Goal: Information Seeking & Learning: Learn about a topic

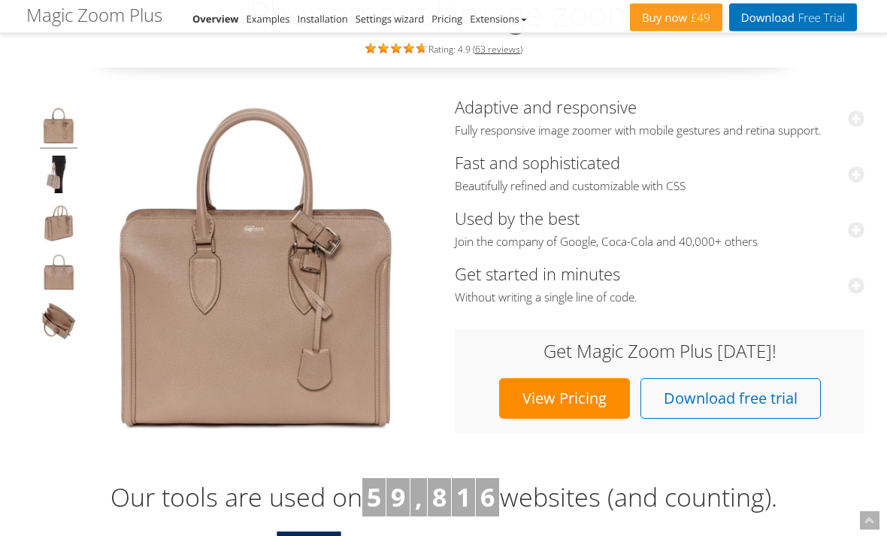
scroll to position [127, 0]
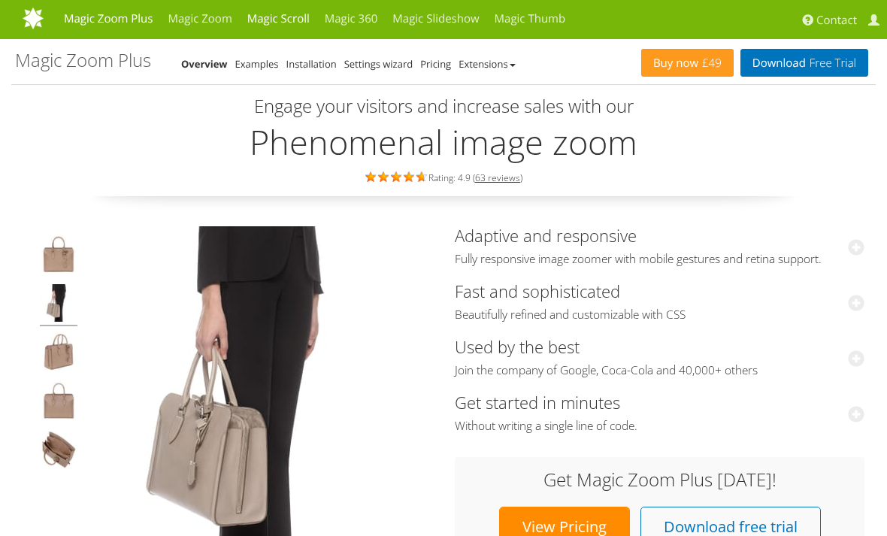
click at [285, 29] on link "Magic Scroll" at bounding box center [278, 19] width 77 height 38
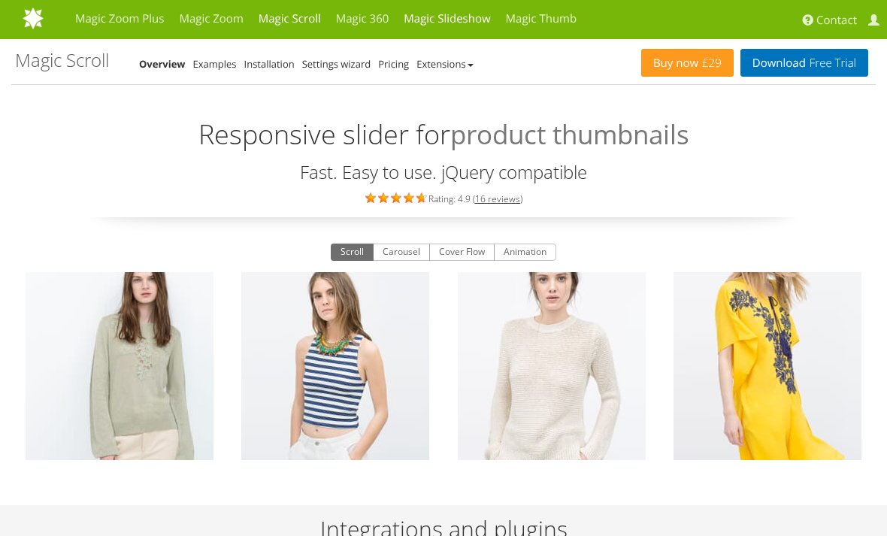
click at [444, 17] on link "Magic Slideshow" at bounding box center [447, 19] width 102 height 38
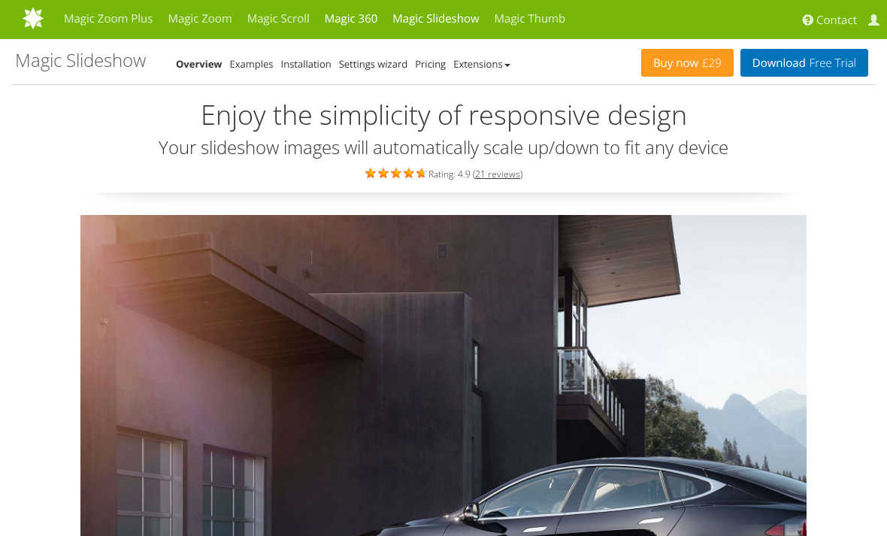
click at [353, 28] on link "Magic 360" at bounding box center [351, 19] width 68 height 38
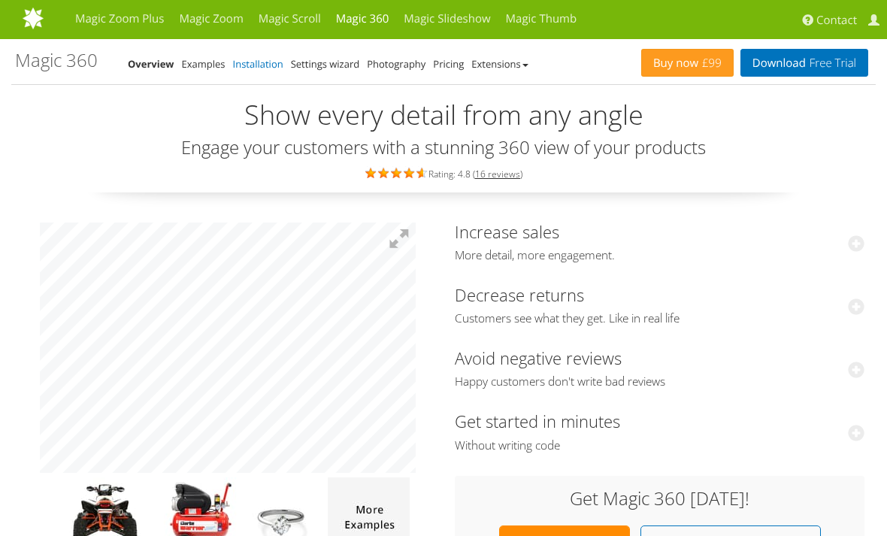
click at [264, 65] on link "Installation" at bounding box center [258, 64] width 50 height 14
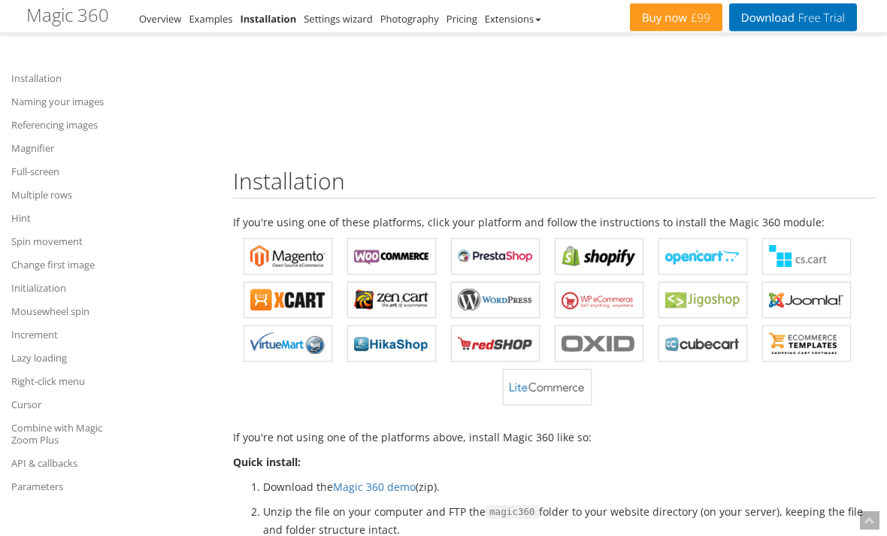
scroll to position [279, 0]
click at [510, 268] on link "Magic 360 for PrestaShop" at bounding box center [495, 256] width 89 height 36
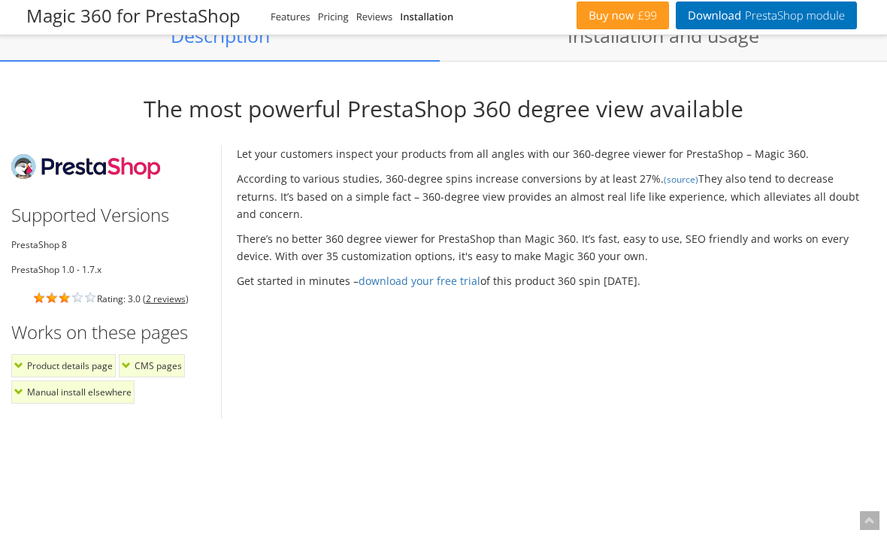
scroll to position [1138, 0]
click at [401, 274] on link "download your free trial" at bounding box center [420, 281] width 122 height 14
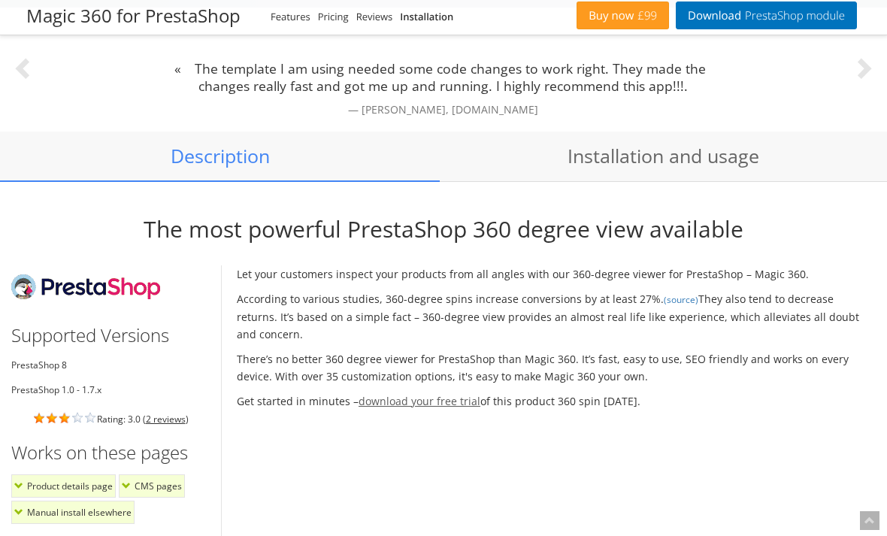
scroll to position [1017, 0]
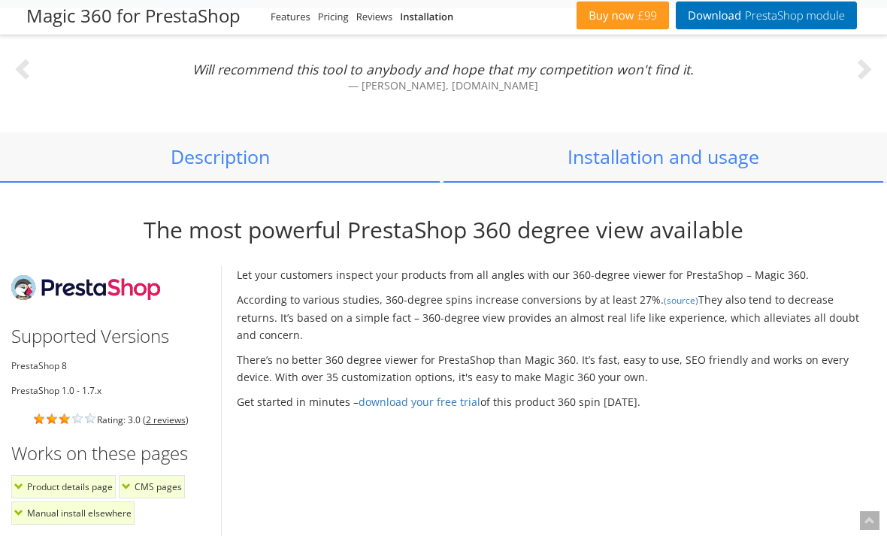
click at [665, 158] on link "Installation and usage" at bounding box center [664, 157] width 440 height 50
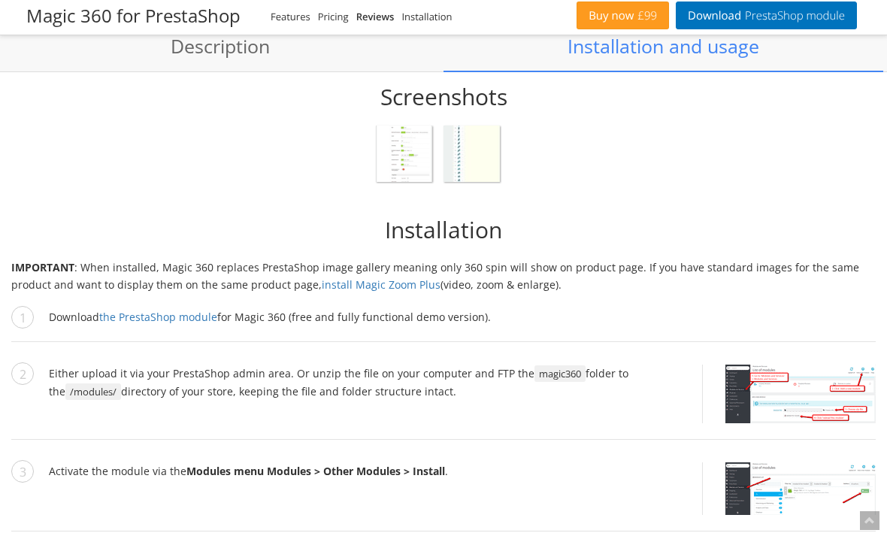
scroll to position [1127, 0]
click at [332, 286] on link "install Magic Zoom Plus" at bounding box center [381, 285] width 119 height 14
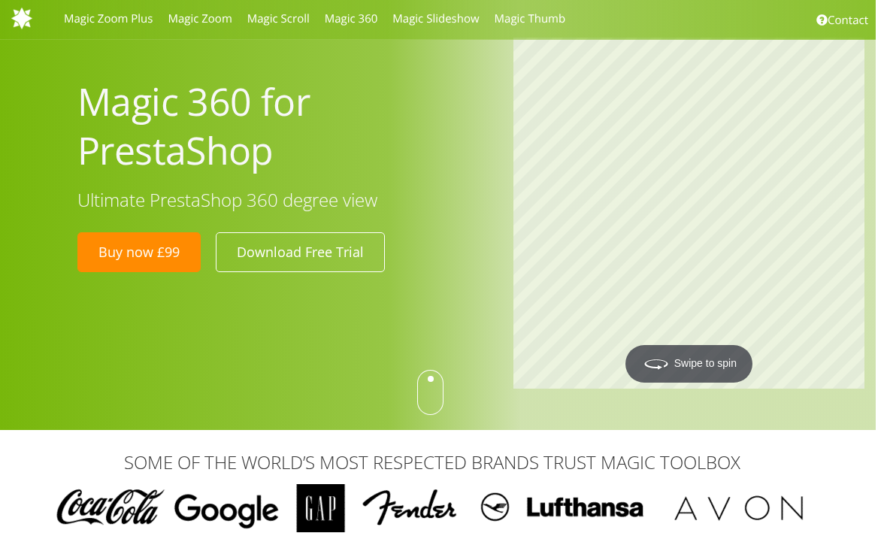
scroll to position [0, 11]
click at [354, 23] on link "Magic 360" at bounding box center [352, 19] width 68 height 38
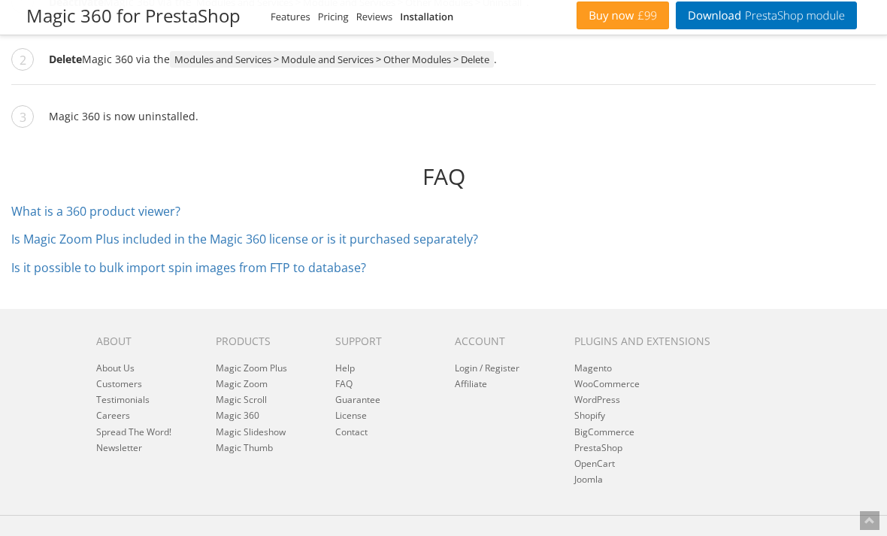
scroll to position [4679, 0]
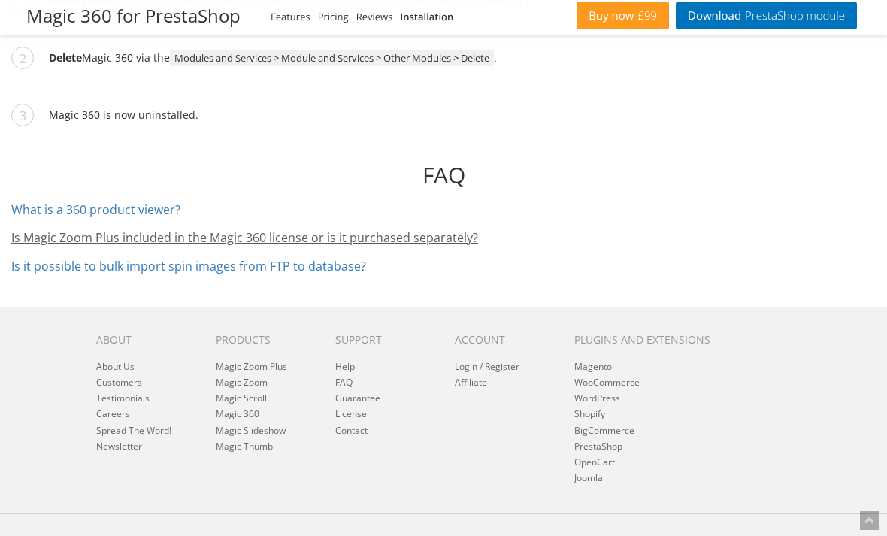
click at [64, 237] on link "Is Magic Zoom Plus included in the Magic 360 license or is it purchased separat…" at bounding box center [244, 237] width 467 height 17
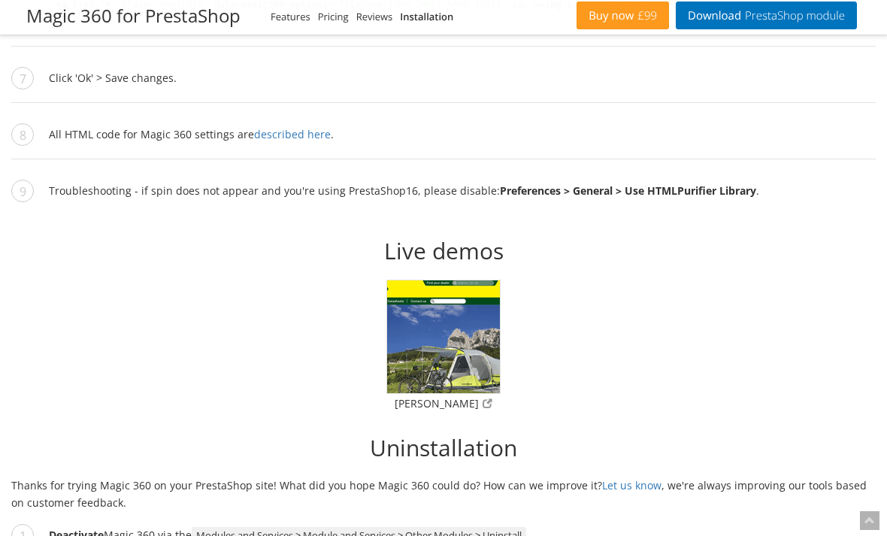
scroll to position [4144, 0]
click at [450, 385] on img at bounding box center [444, 337] width 114 height 114
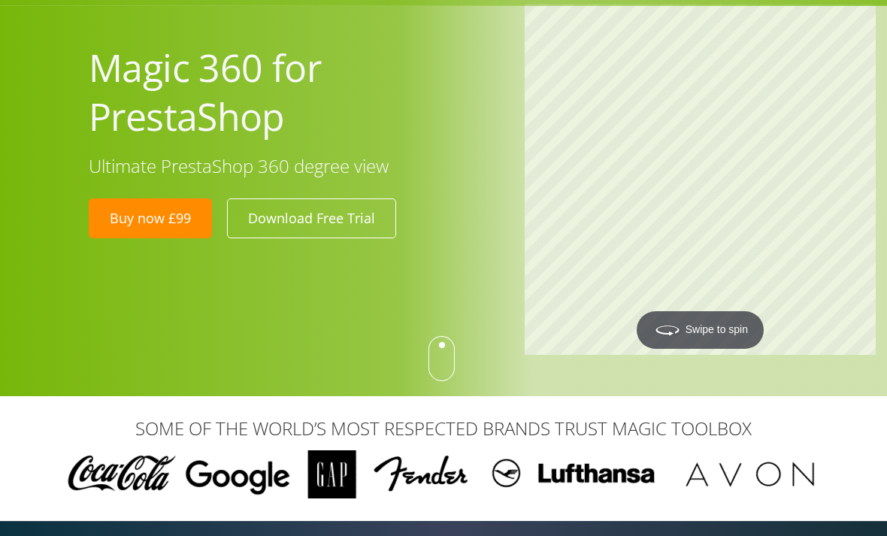
scroll to position [0, 0]
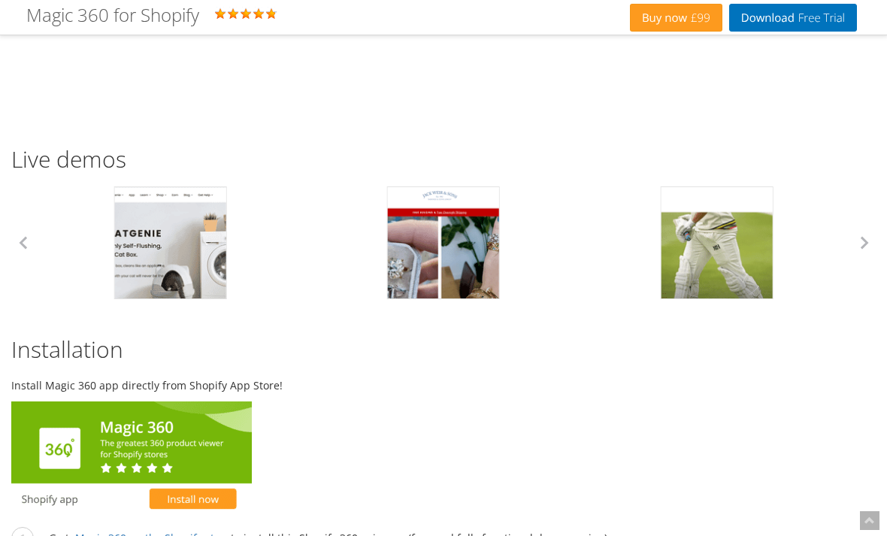
scroll to position [1458, 0]
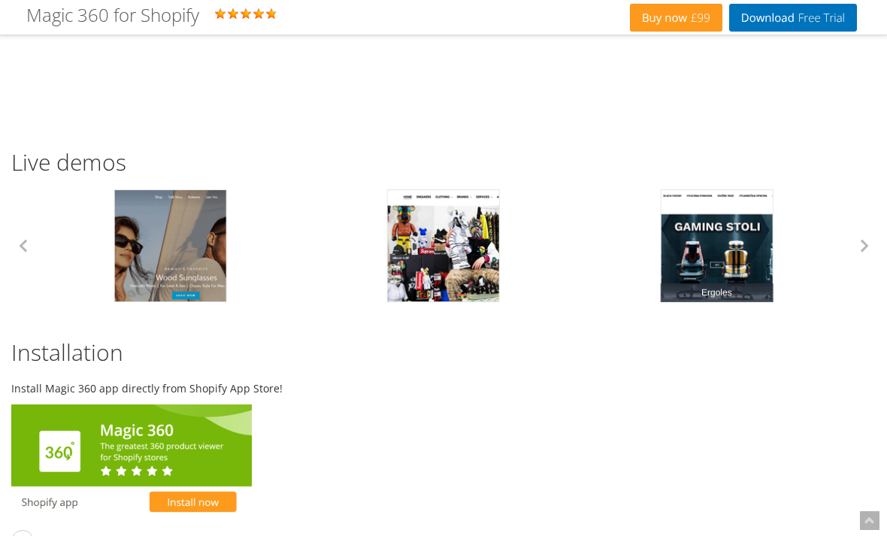
click at [700, 250] on link "Ergoles" at bounding box center [716, 245] width 113 height 113
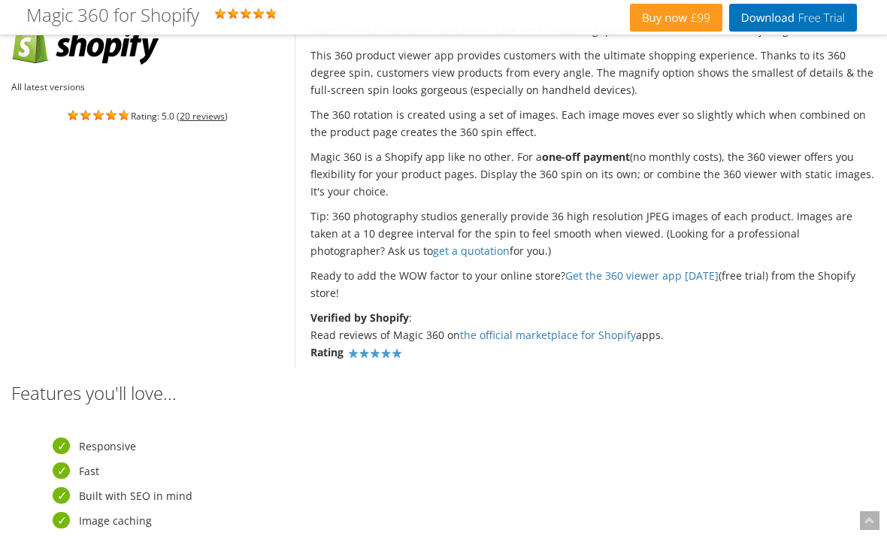
scroll to position [536, 0]
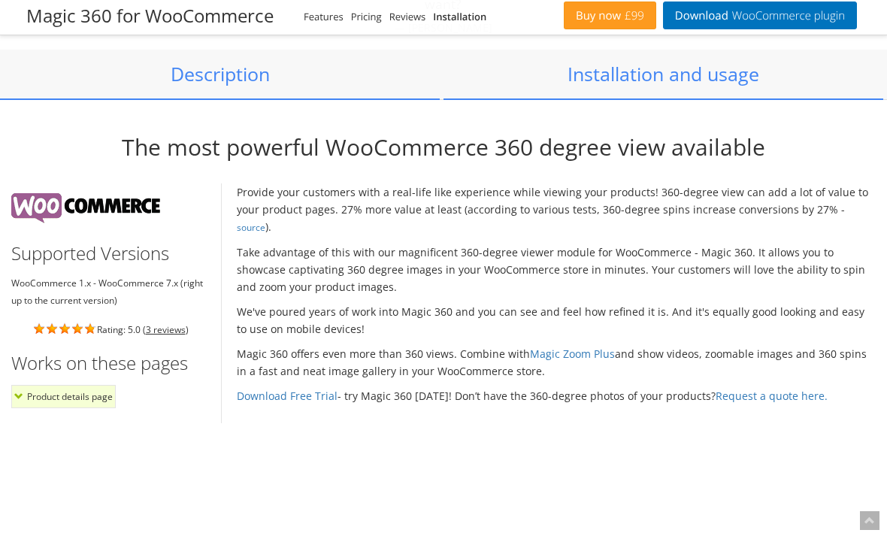
click at [585, 71] on link "Installation and usage" at bounding box center [664, 75] width 440 height 50
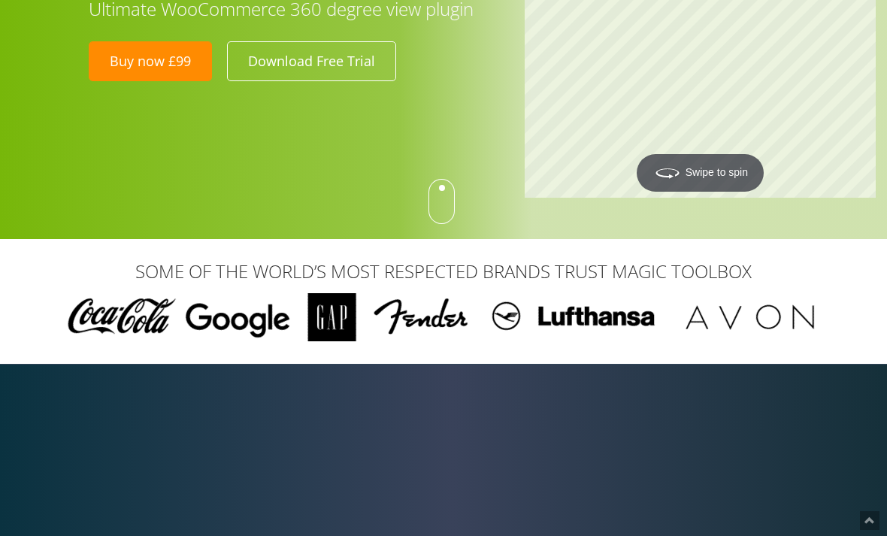
scroll to position [189, 0]
